Goal: Find specific page/section: Find specific page/section

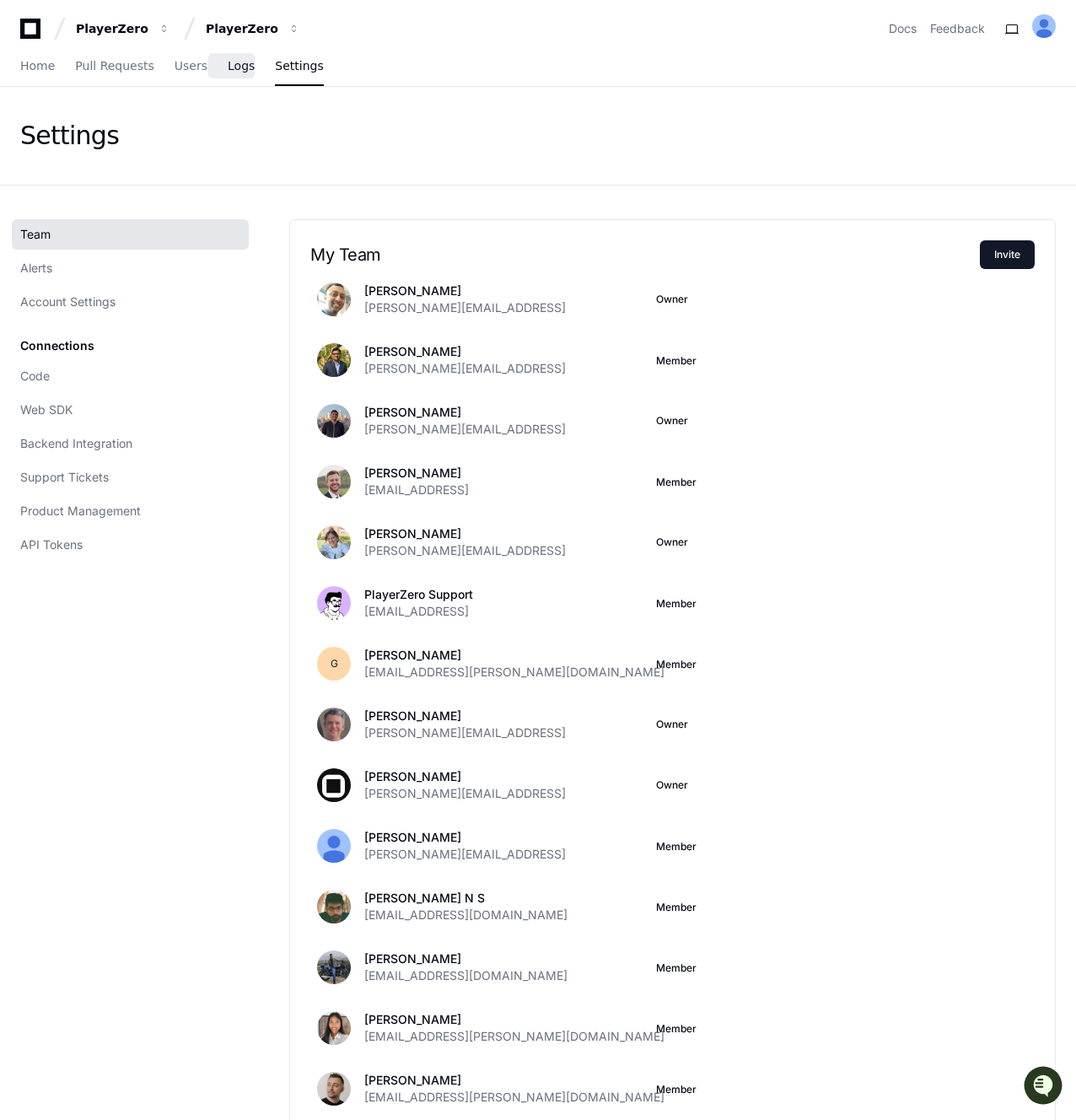
click at [231, 64] on span "Logs" at bounding box center [241, 66] width 27 height 10
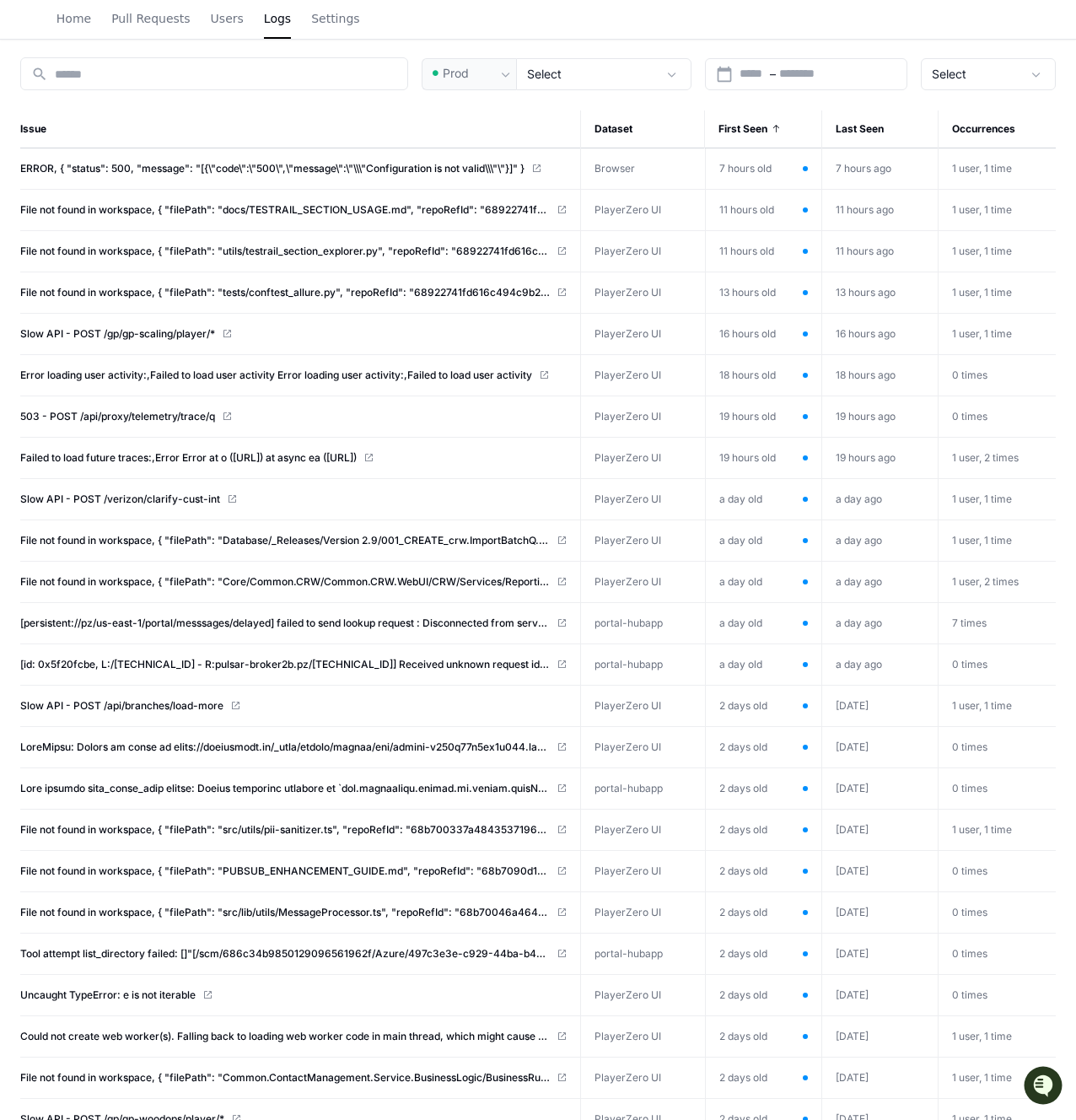
scroll to position [186, 0]
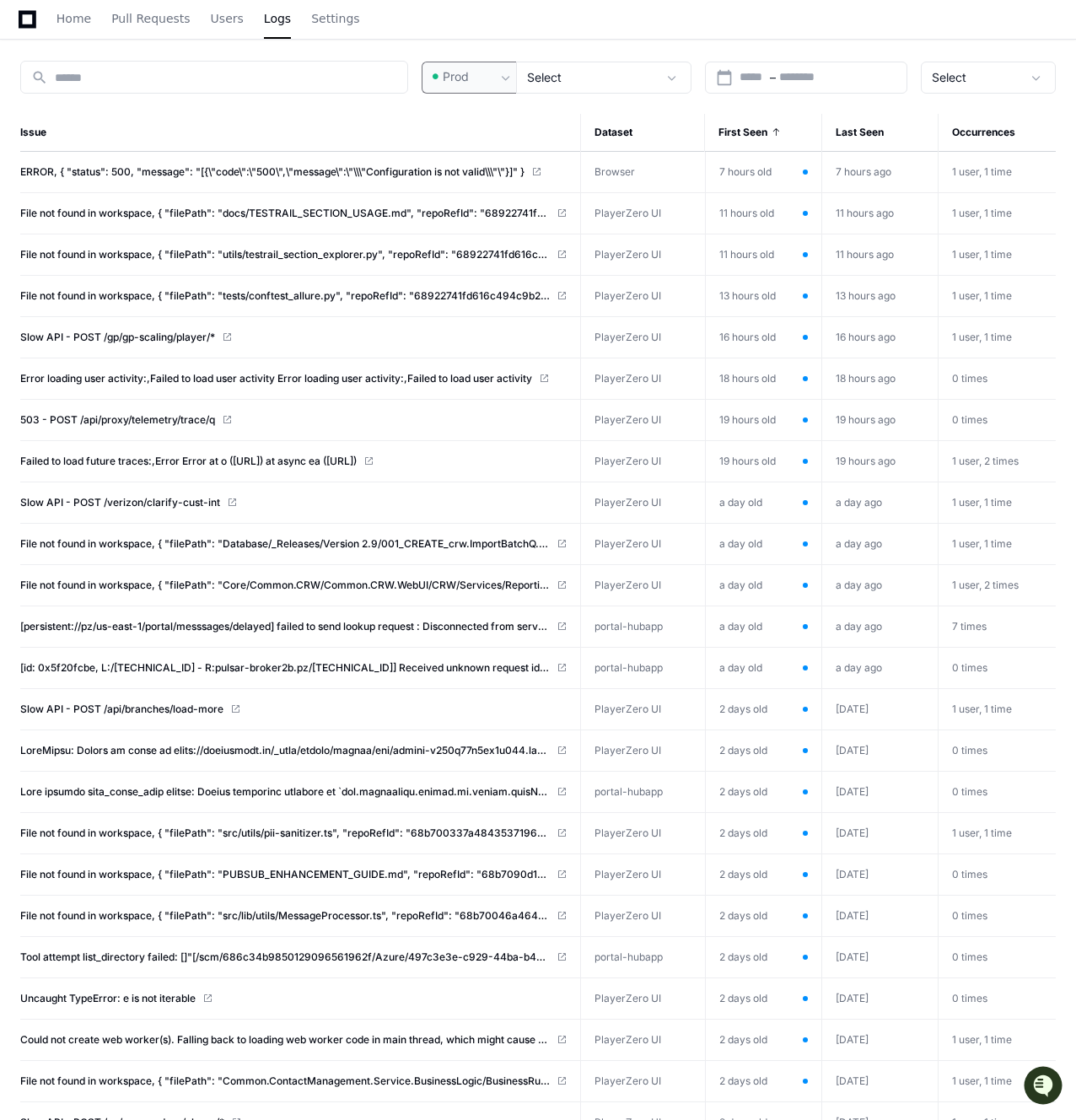
click at [461, 77] on span "Prod" at bounding box center [456, 77] width 26 height 17
click at [477, 147] on mat-option "Pre-Prod" at bounding box center [492, 165] width 135 height 40
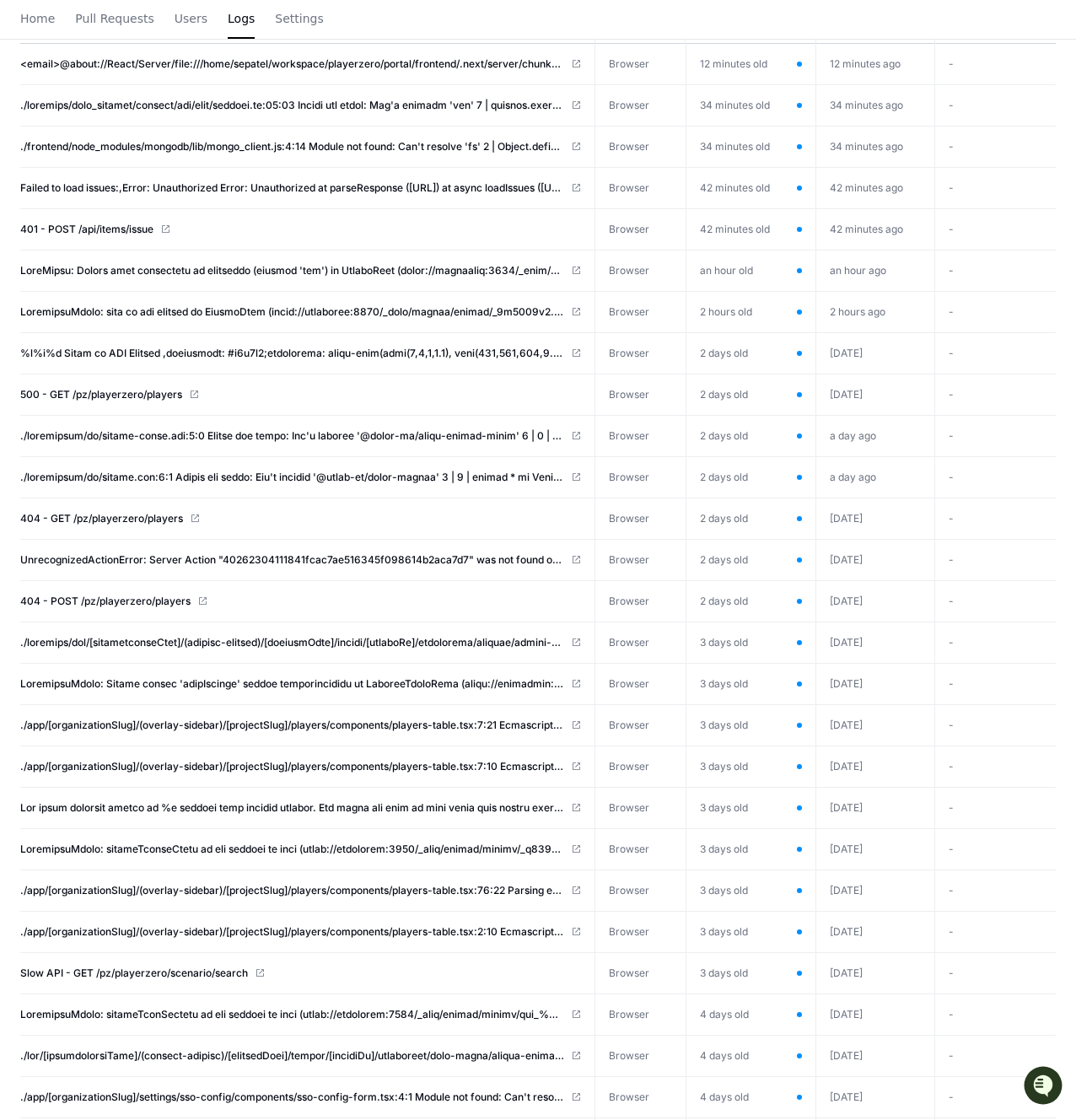
scroll to position [0, 0]
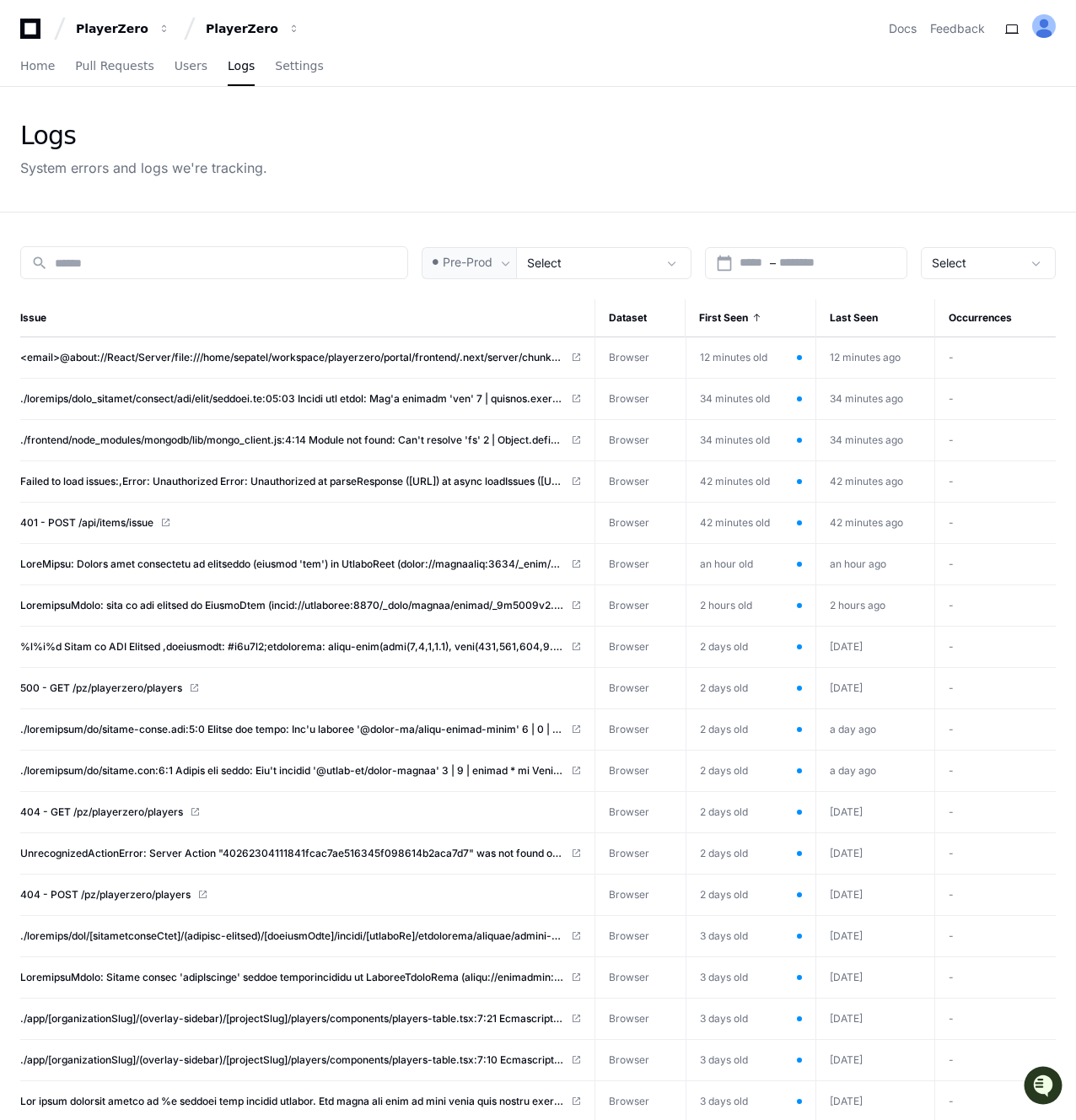
click at [469, 144] on div "Logs System errors and logs we're tracking." at bounding box center [538, 149] width 1036 height 57
click at [486, 273] on div "Pre-Prod" at bounding box center [469, 262] width 95 height 32
click at [426, 210] on div at bounding box center [538, 560] width 1076 height 1120
click at [442, 259] on span at bounding box center [435, 262] width 17 height 17
click at [465, 286] on div "Prod Pre-Prod" at bounding box center [492, 330] width 135 height 98
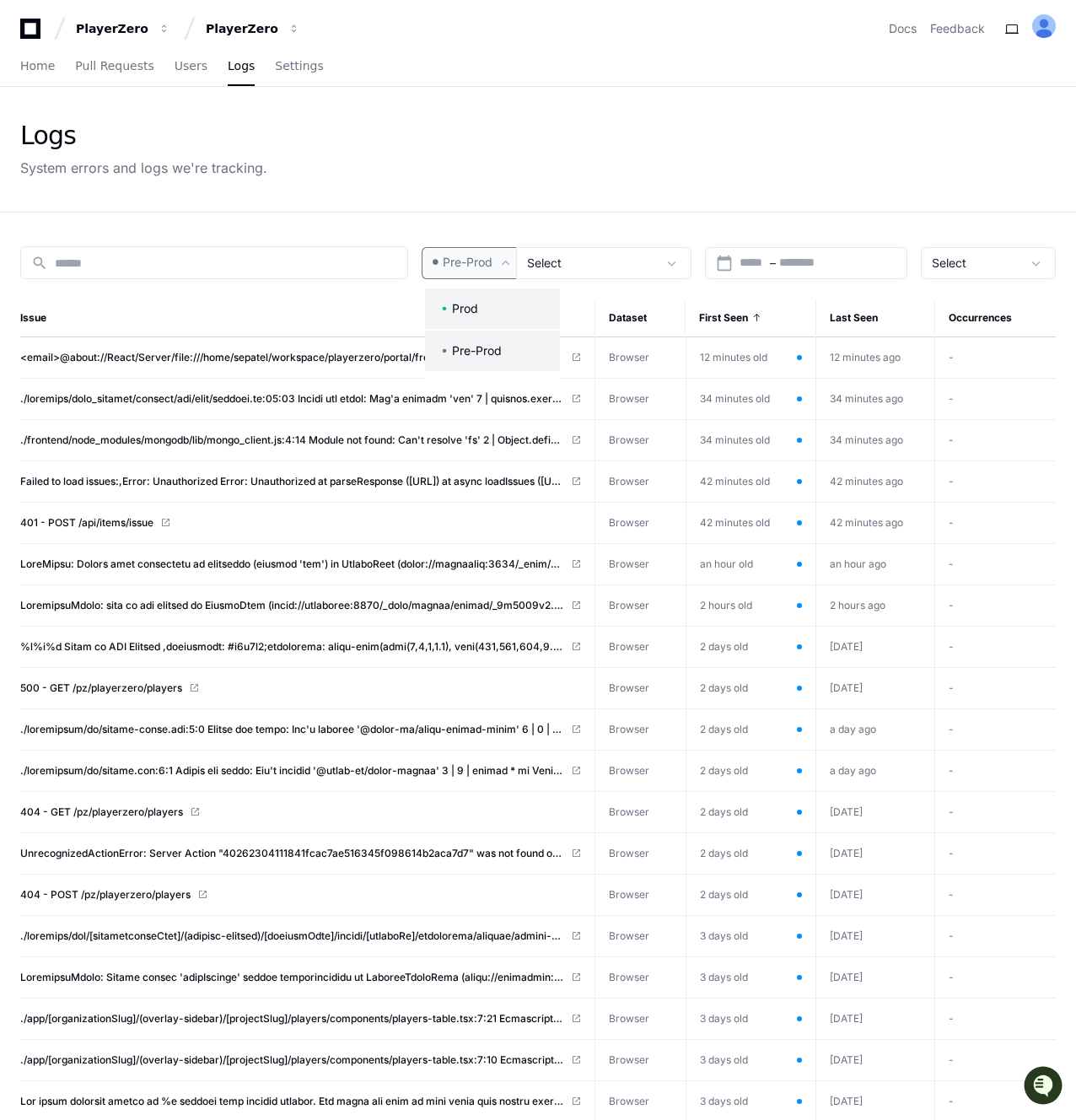
click at [465, 305] on span "Prod" at bounding box center [465, 308] width 26 height 17
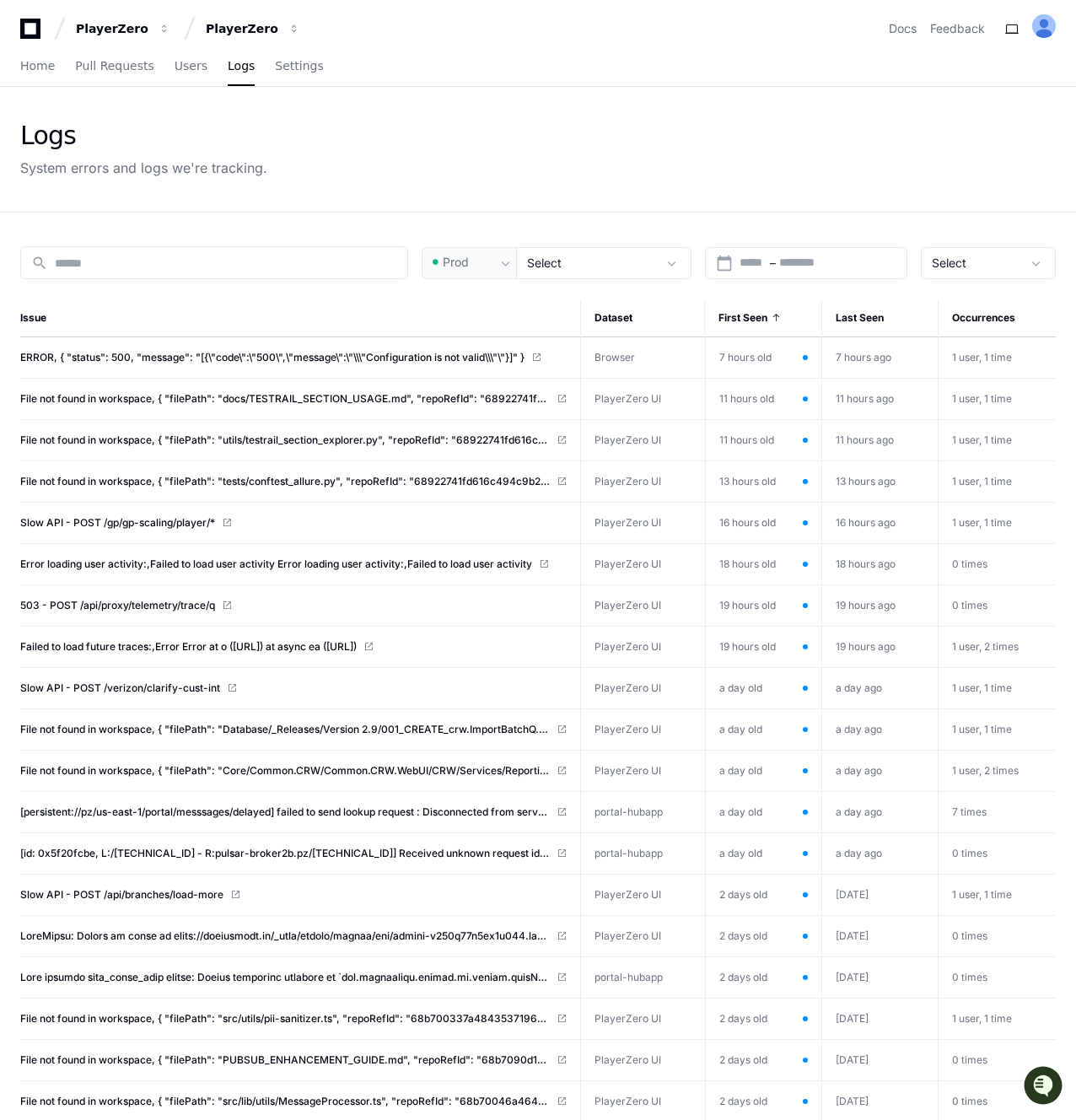
click at [317, 165] on div "Logs System errors and logs we're tracking." at bounding box center [538, 149] width 1036 height 57
